Goal: Find specific page/section: Find specific page/section

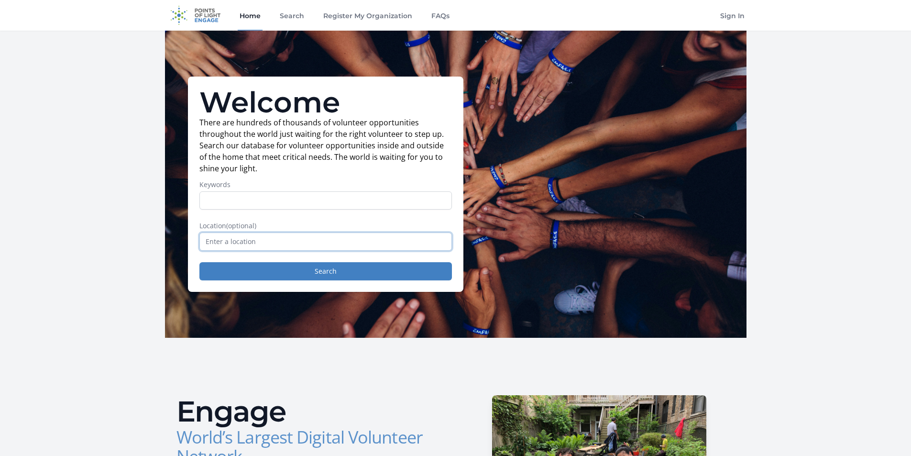
click at [255, 243] on input "text" at bounding box center [326, 242] width 253 height 18
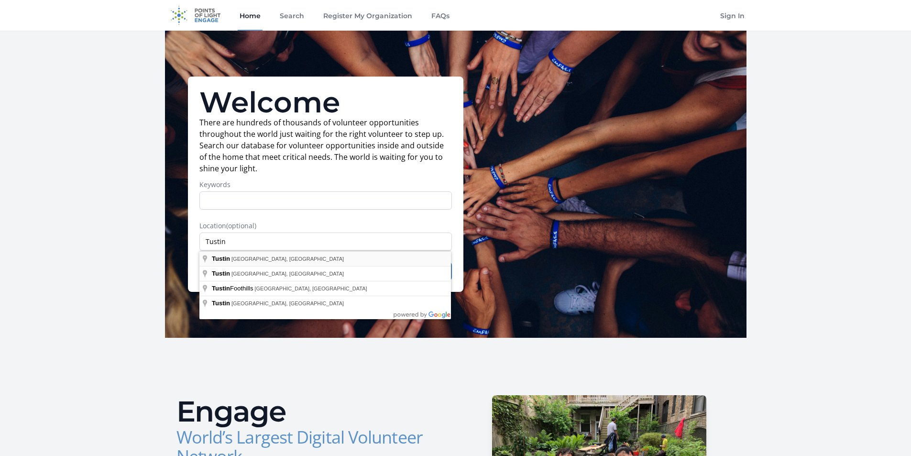
type input "[GEOGRAPHIC_DATA], [GEOGRAPHIC_DATA], [GEOGRAPHIC_DATA]"
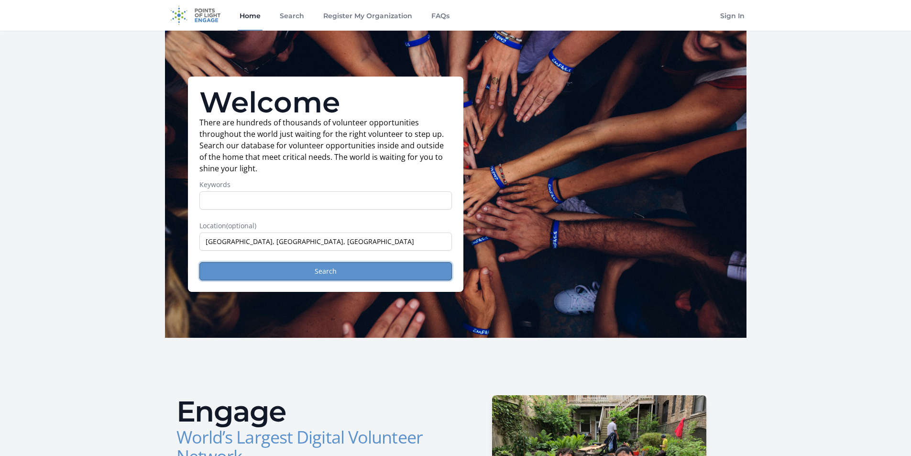
click at [331, 269] on button "Search" at bounding box center [326, 271] width 253 height 18
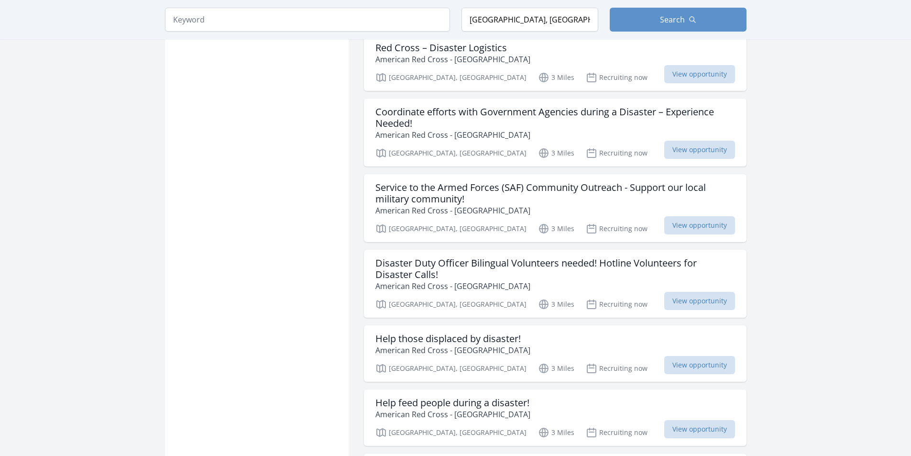
scroll to position [909, 0]
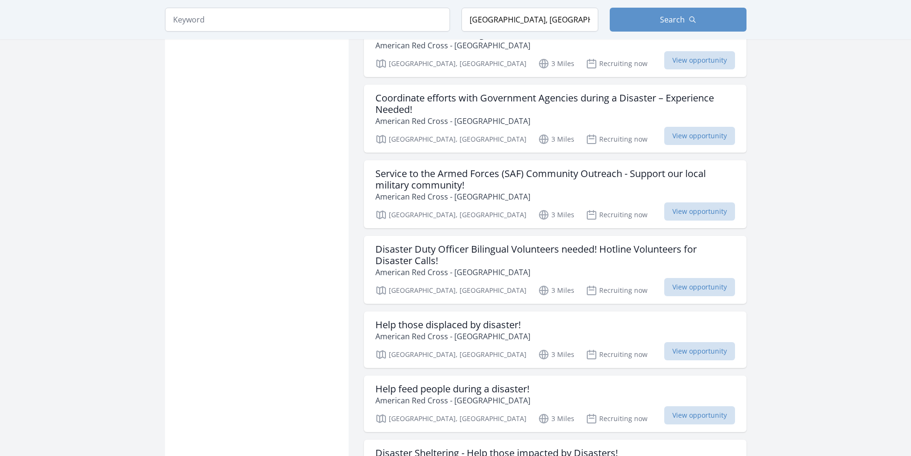
scroll to position [909, 0]
